Goal: Task Accomplishment & Management: Use online tool/utility

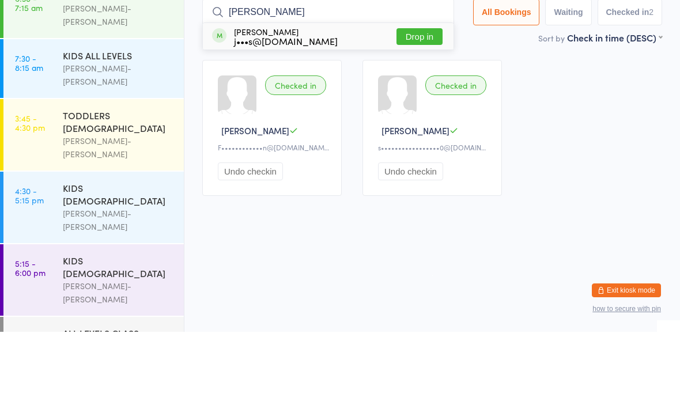
type input "J"
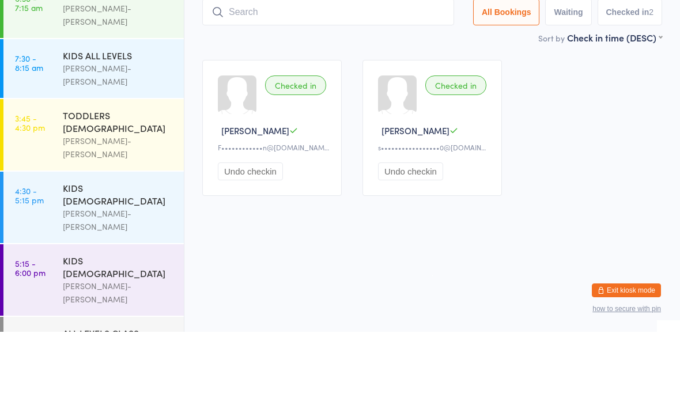
click at [601, 127] on div "Checked in flynn r F••••••••••••n@icloud.com Undo checkin Checked in Bas W s•••…" at bounding box center [432, 205] width 480 height 157
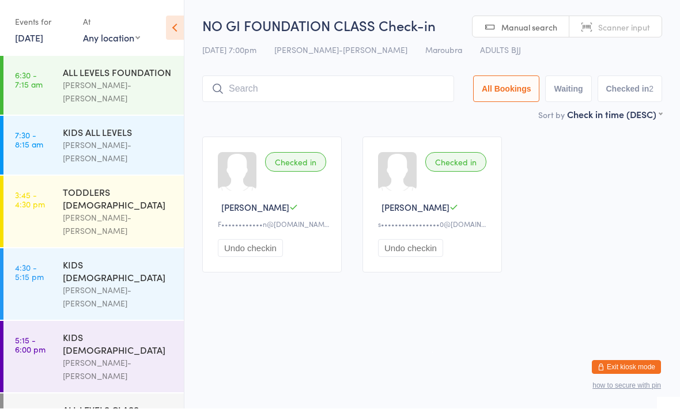
click at [623, 356] on html "You have now entered Kiosk Mode. Members will be able to check themselves in us…" at bounding box center [340, 204] width 680 height 409
click at [624, 371] on button "Exit kiosk mode" at bounding box center [625, 367] width 69 height 14
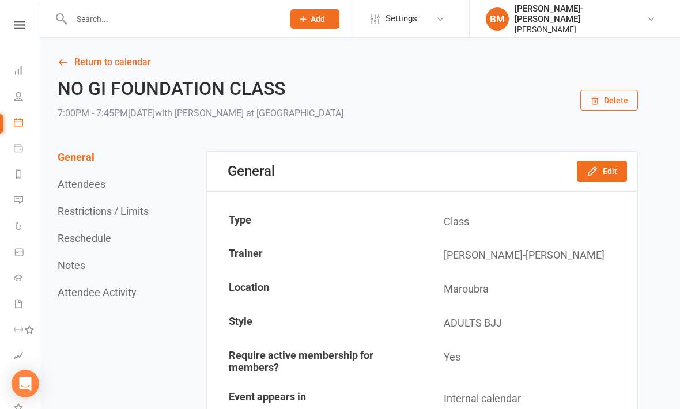
click at [17, 98] on icon at bounding box center [18, 96] width 9 height 9
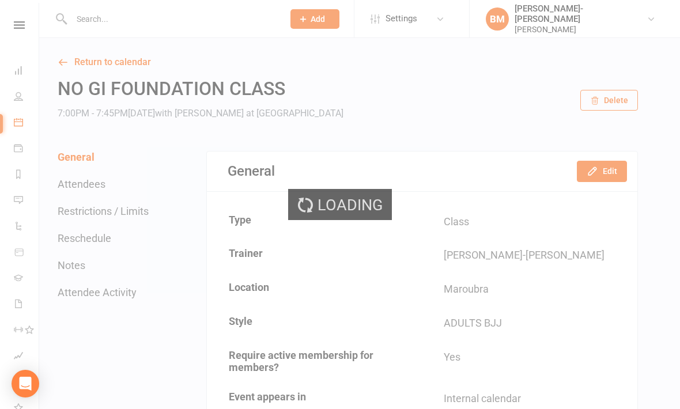
select select "100"
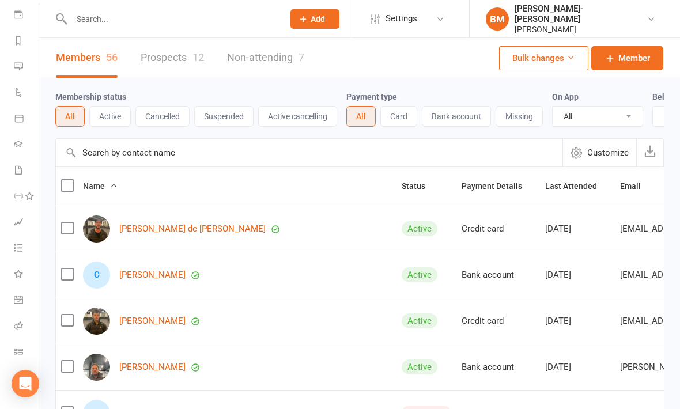
scroll to position [134, 0]
click at [14, 354] on icon at bounding box center [18, 351] width 9 height 9
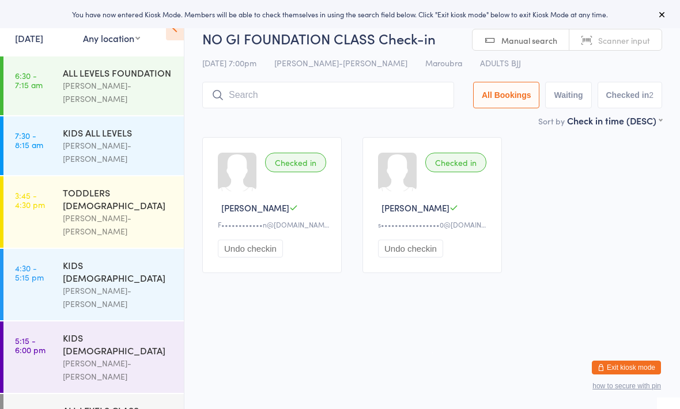
click at [105, 404] on div "ALL LEVELS CLASS" at bounding box center [118, 410] width 111 height 13
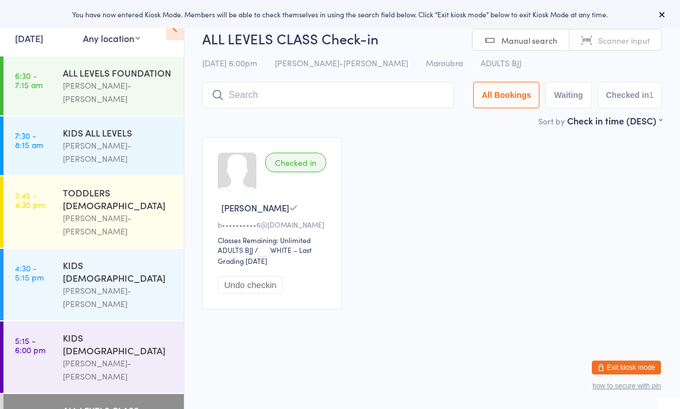
click at [340, 92] on input "search" at bounding box center [328, 95] width 252 height 26
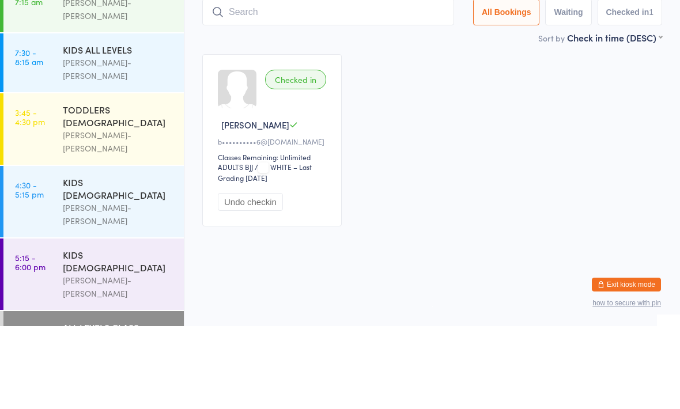
click at [461, 127] on div "Checked in Lucas B b••••••••••6@gmail.com Classes Remaining: Unlimited ADULTS B…" at bounding box center [432, 223] width 480 height 193
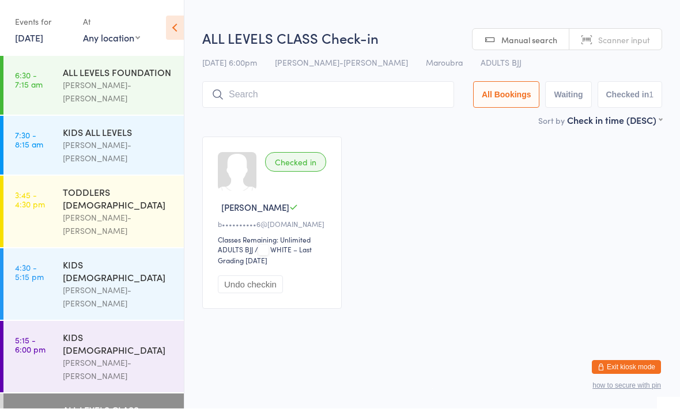
click at [339, 91] on input "search" at bounding box center [328, 95] width 252 height 26
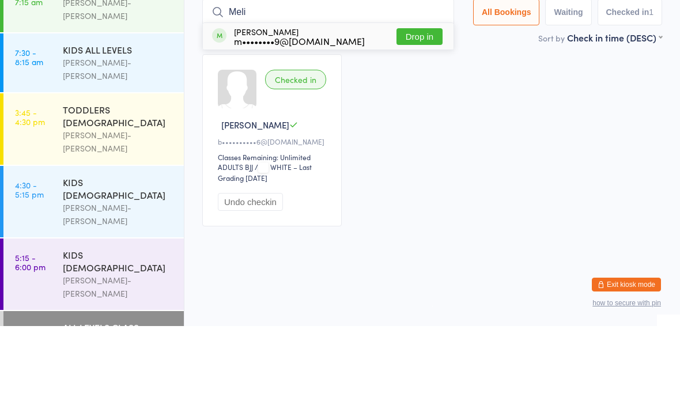
type input "Meli"
click at [291, 119] on div "m••••••••9@[DOMAIN_NAME]" at bounding box center [299, 123] width 131 height 9
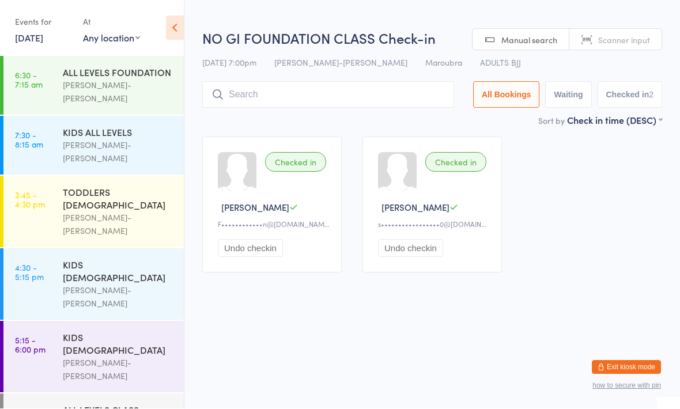
click at [377, 101] on input "search" at bounding box center [328, 95] width 252 height 26
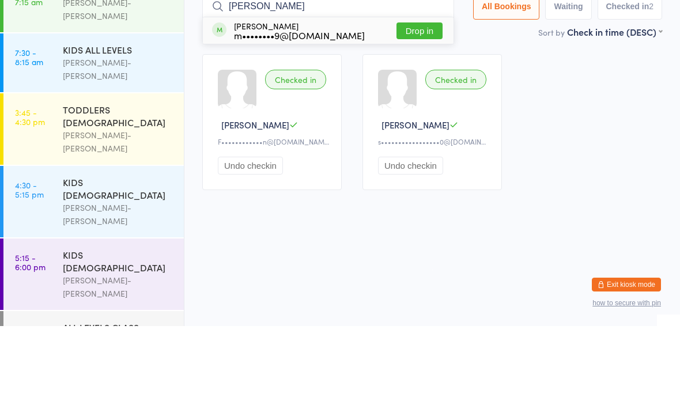
type input "Melissa"
click at [400, 105] on button "Drop in" at bounding box center [419, 113] width 46 height 17
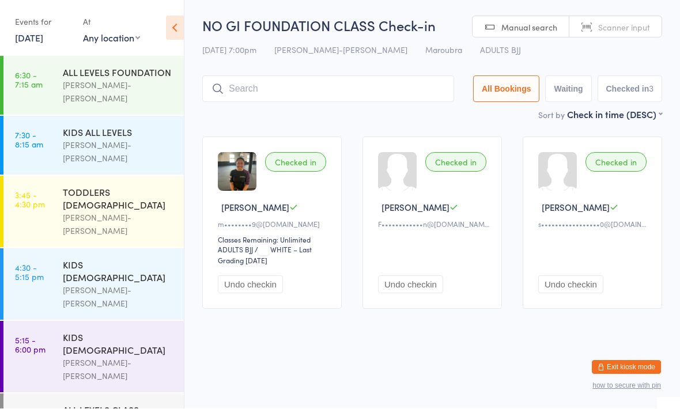
click at [634, 362] on button "Exit kiosk mode" at bounding box center [625, 367] width 69 height 14
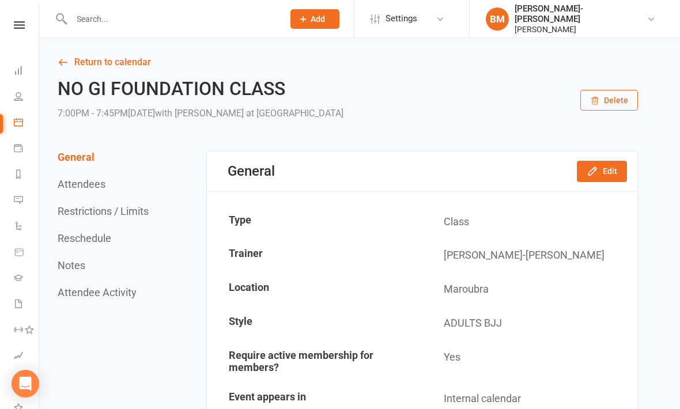
click at [18, 94] on icon at bounding box center [18, 96] width 9 height 9
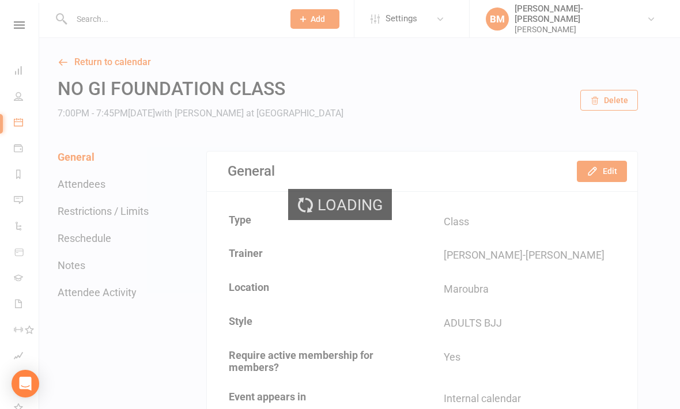
select select "100"
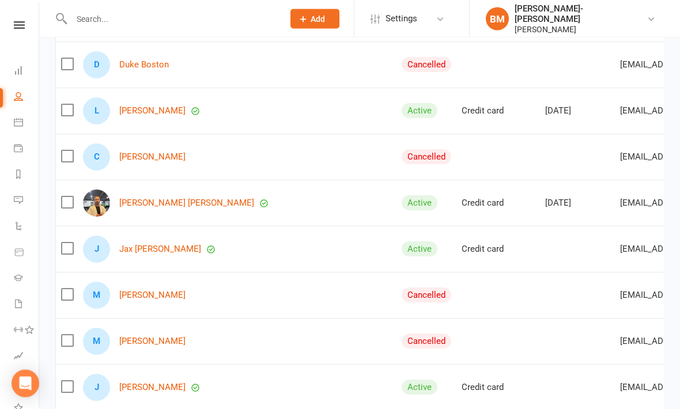
scroll to position [441, 0]
click at [156, 109] on link "Lucas Bueno da silva" at bounding box center [152, 111] width 66 height 10
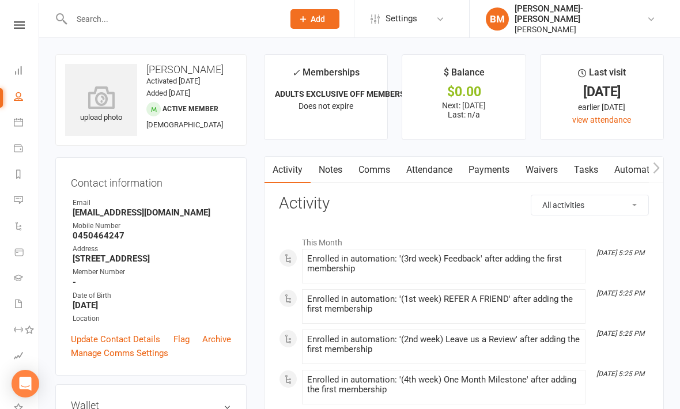
click at [103, 109] on icon at bounding box center [101, 97] width 72 height 23
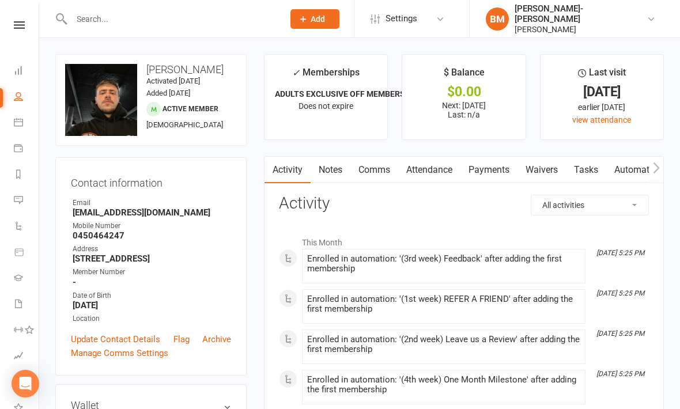
click at [18, 97] on icon at bounding box center [18, 96] width 9 height 9
select select "100"
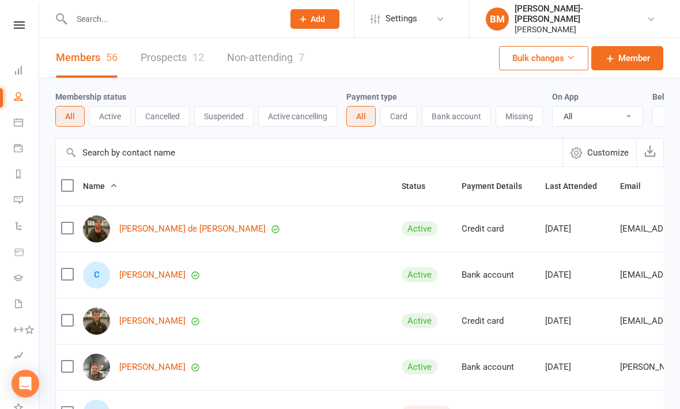
click at [172, 52] on link "Prospects 12" at bounding box center [172, 58] width 63 height 40
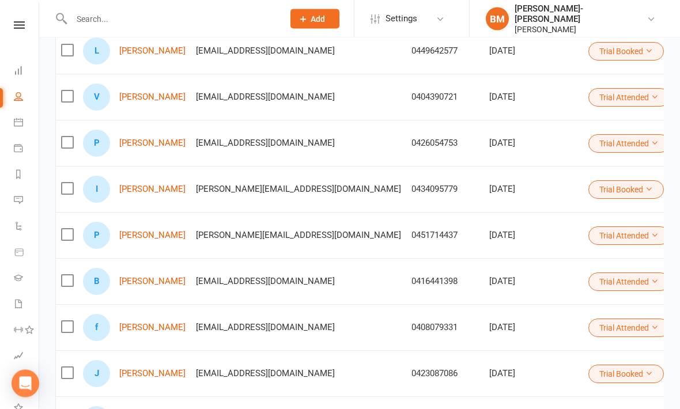
scroll to position [174, 0]
click at [148, 279] on link "[PERSON_NAME]" at bounding box center [152, 281] width 66 height 10
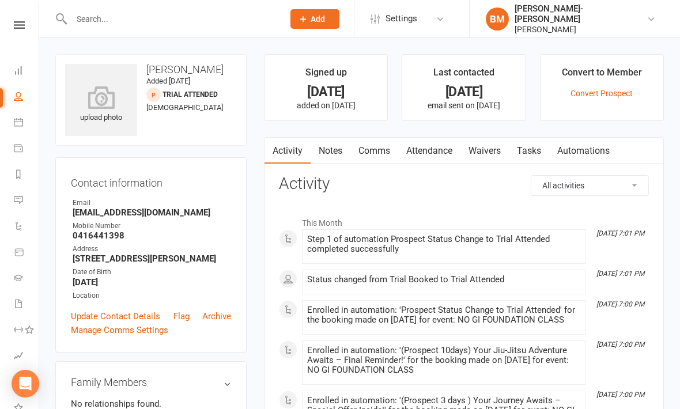
click at [478, 151] on link "Waivers" at bounding box center [484, 151] width 48 height 26
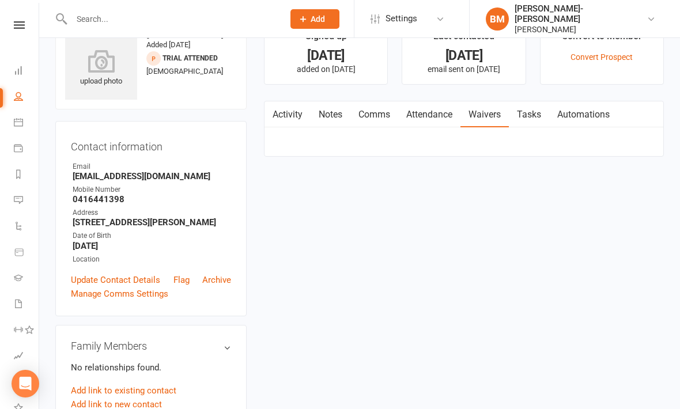
scroll to position [38, 0]
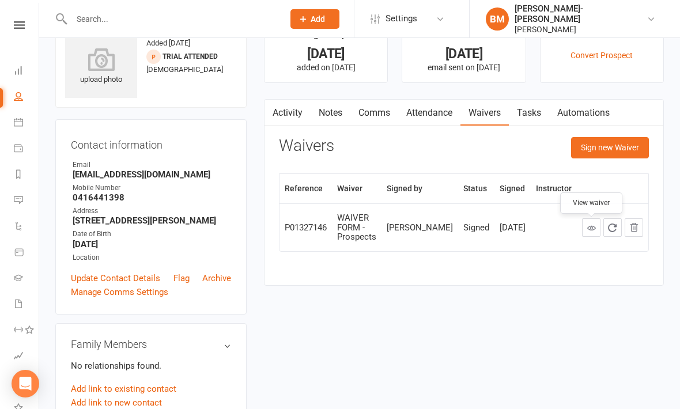
click at [590, 227] on icon at bounding box center [591, 227] width 9 height 9
click at [627, 137] on button "Sign new Waiver" at bounding box center [610, 147] width 78 height 21
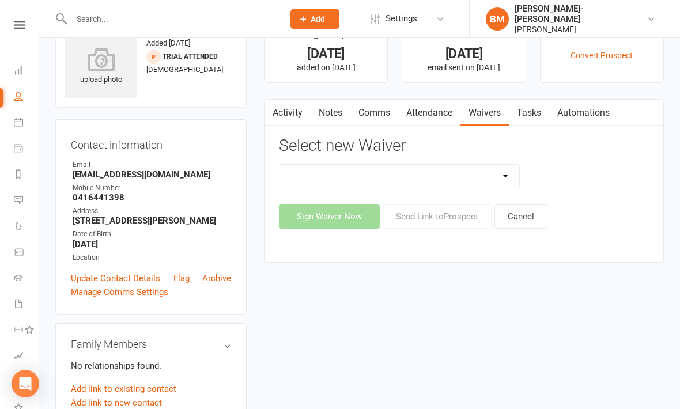
click at [507, 172] on select "EXCLUSIVE MEMBER OFFER FOUNDATION MEMBER PROMO KIDS HOLIDAY CAMP (10th - 17th o…" at bounding box center [399, 176] width 240 height 23
select select "14662"
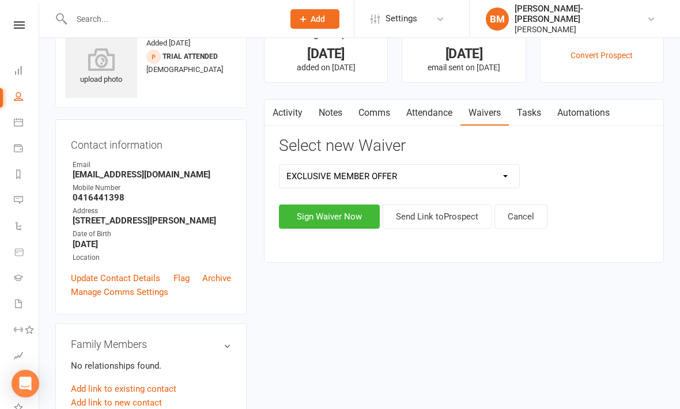
click at [428, 215] on button "Send Link to Prospect" at bounding box center [436, 216] width 109 height 24
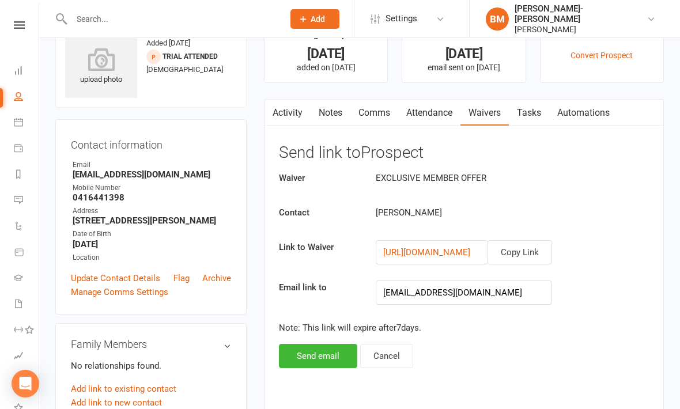
click at [307, 354] on button "Send email" at bounding box center [318, 356] width 78 height 24
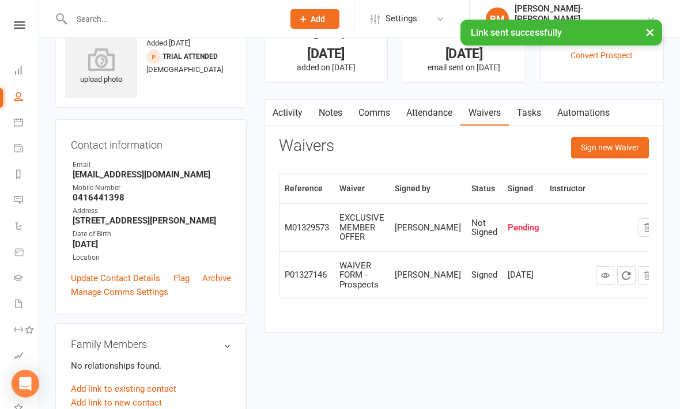
click at [18, 92] on icon at bounding box center [18, 96] width 9 height 9
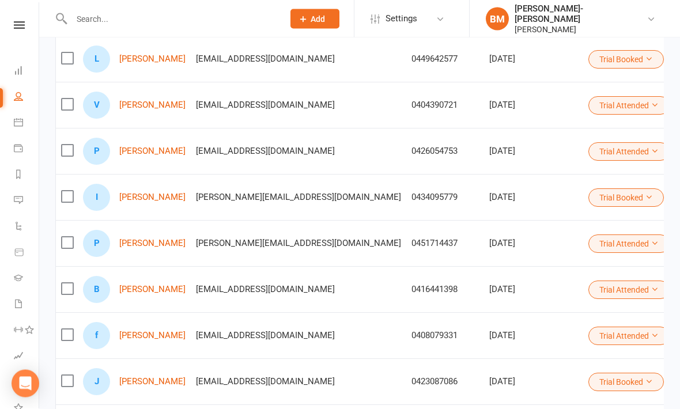
scroll to position [167, 0]
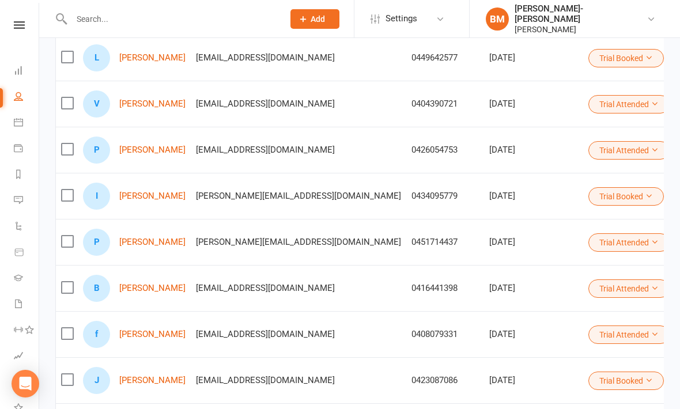
click at [150, 337] on link "flynn robinson" at bounding box center [152, 334] width 66 height 10
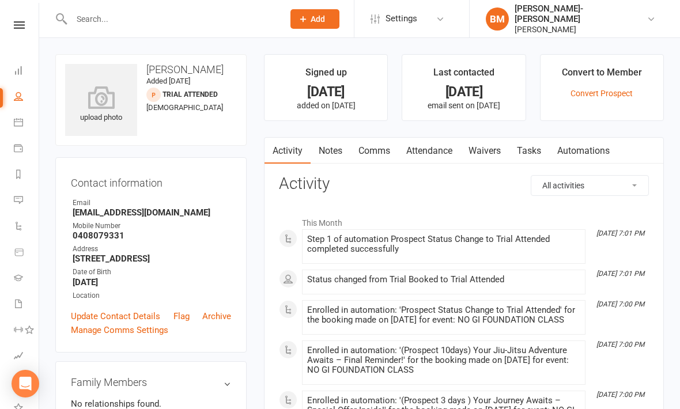
click at [488, 149] on link "Waivers" at bounding box center [484, 151] width 48 height 26
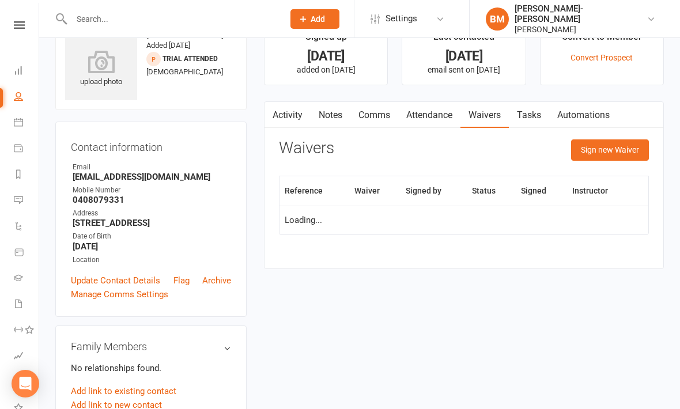
scroll to position [38, 0]
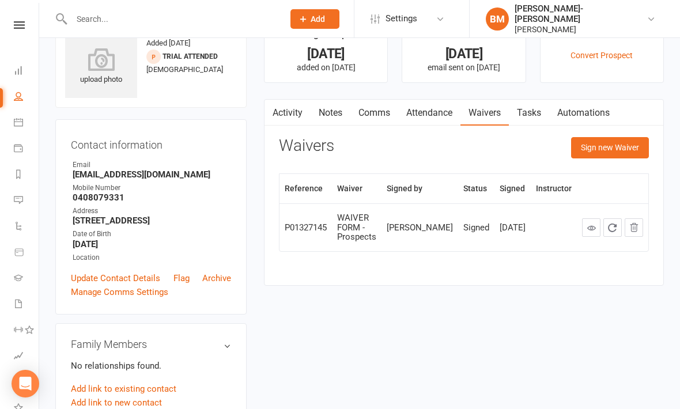
click at [599, 146] on button "Sign new Waiver" at bounding box center [610, 147] width 78 height 21
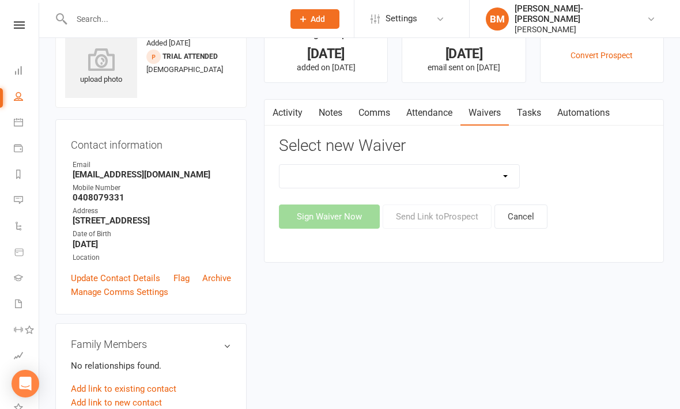
click at [504, 174] on select "EXCLUSIVE MEMBER OFFER FOUNDATION MEMBER PROMO KIDS HOLIDAY CAMP (10th - 17th o…" at bounding box center [399, 176] width 240 height 23
select select "14662"
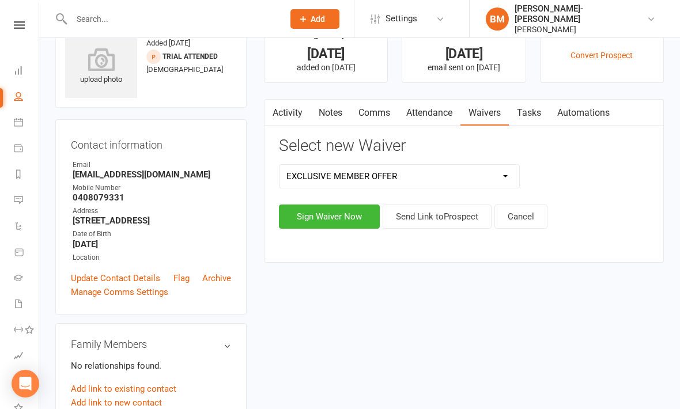
click at [444, 216] on button "Send Link to Prospect" at bounding box center [436, 216] width 109 height 24
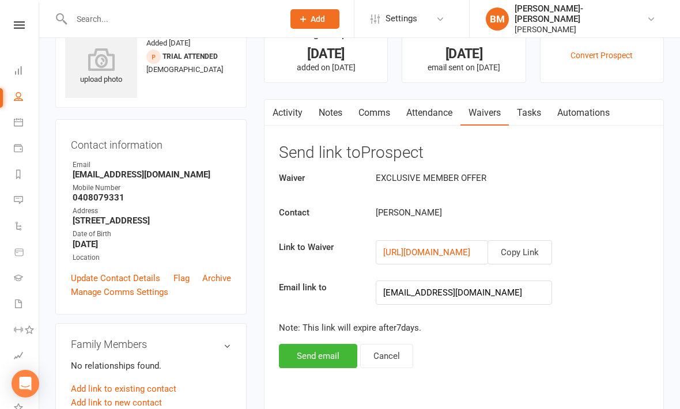
click at [309, 351] on button "Send email" at bounding box center [318, 356] width 78 height 24
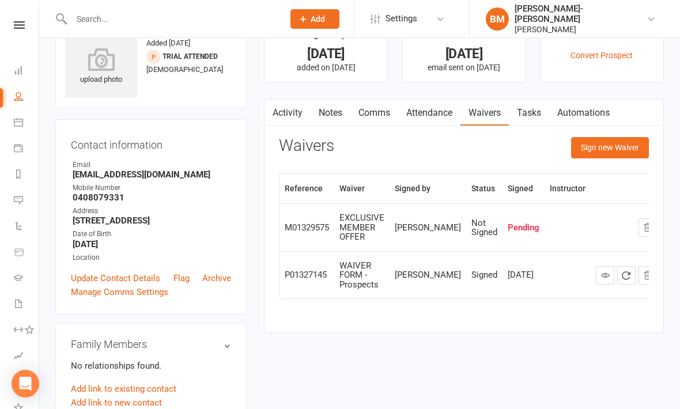
scroll to position [0, 0]
click at [16, 95] on icon at bounding box center [18, 96] width 9 height 9
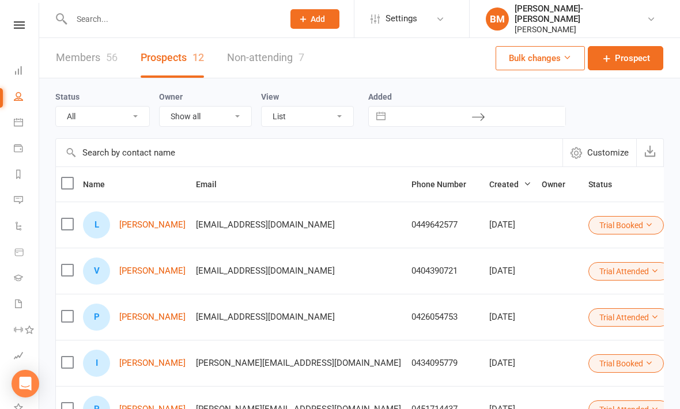
click at [85, 55] on link "Members 56" at bounding box center [87, 58] width 62 height 40
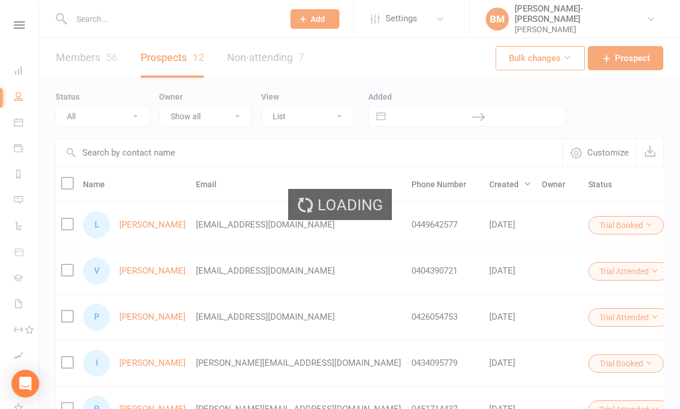
select select "100"
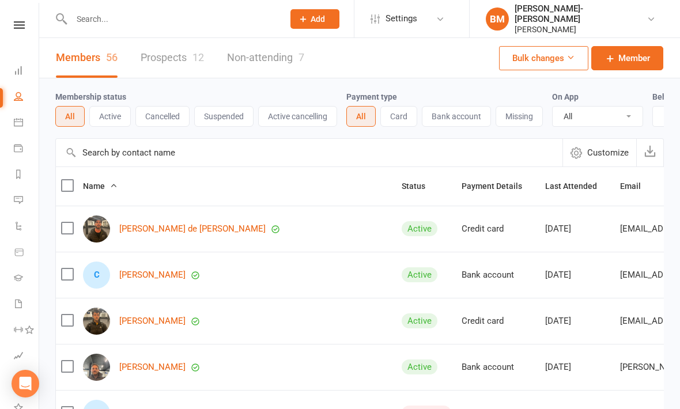
click at [100, 116] on button "Active" at bounding box center [109, 116] width 41 height 21
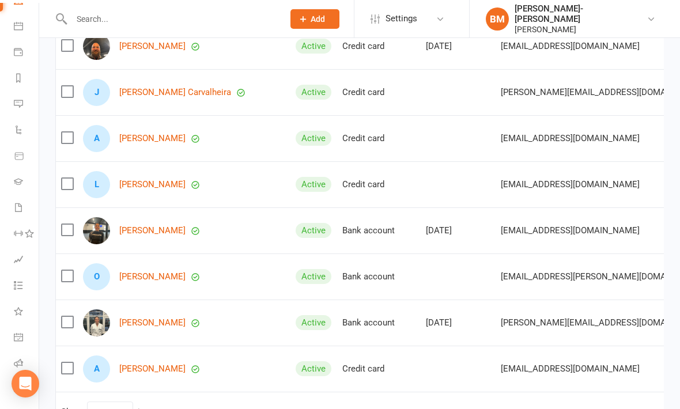
scroll to position [96, 0]
click at [21, 398] on link "Class check-in" at bounding box center [27, 391] width 26 height 26
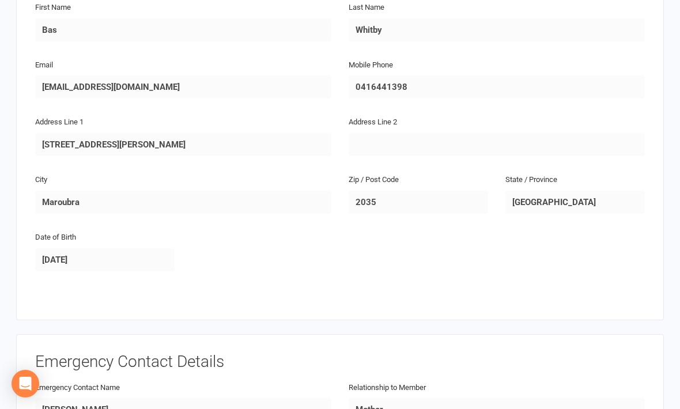
scroll to position [131, 0]
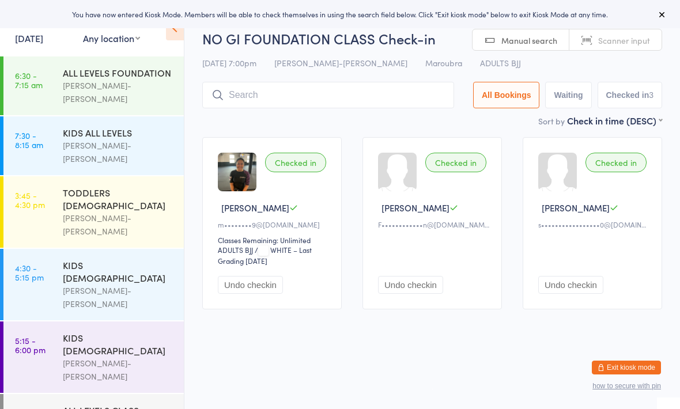
click at [375, 93] on input "search" at bounding box center [328, 95] width 252 height 26
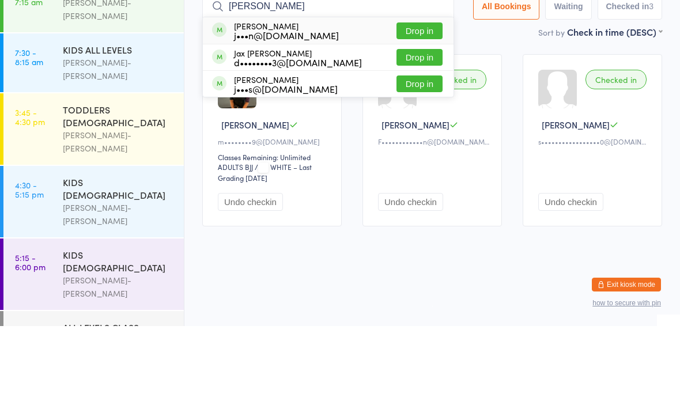
type input "[PERSON_NAME]"
click at [417, 105] on button "Drop in" at bounding box center [419, 113] width 46 height 17
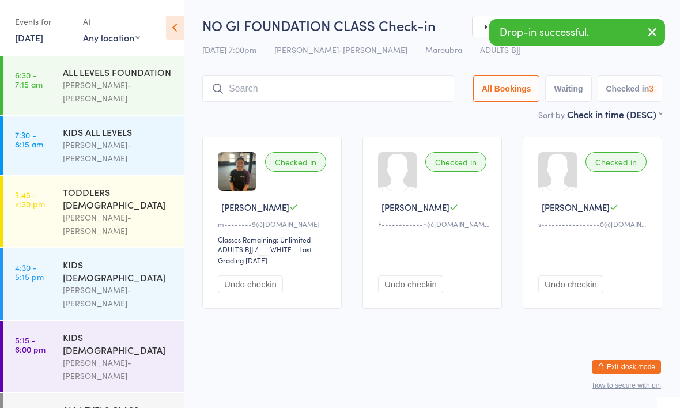
scroll to position [1, 0]
